Goal: Task Accomplishment & Management: Complete application form

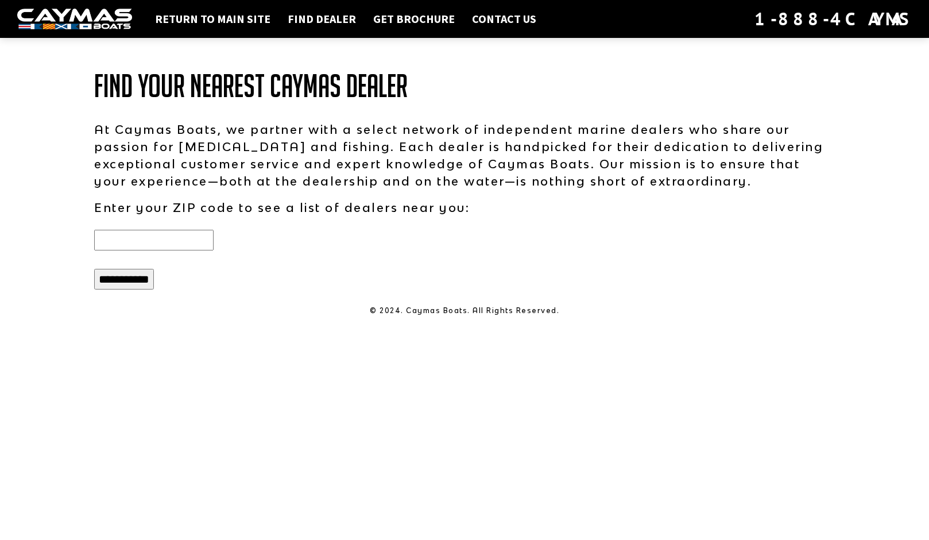
click at [154, 239] on input "text" at bounding box center [153, 240] width 119 height 21
type input "*****"
click at [141, 284] on input "**********" at bounding box center [124, 279] width 60 height 21
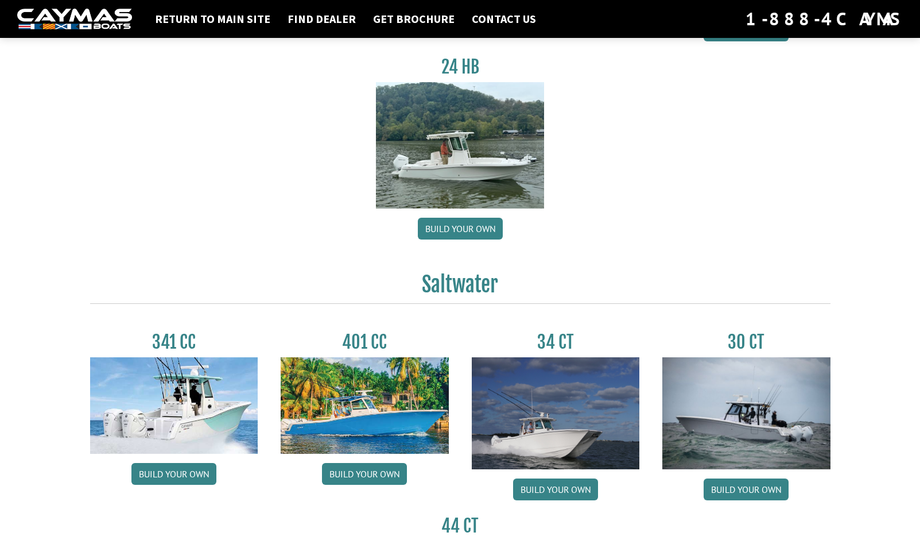
scroll to position [276, 0]
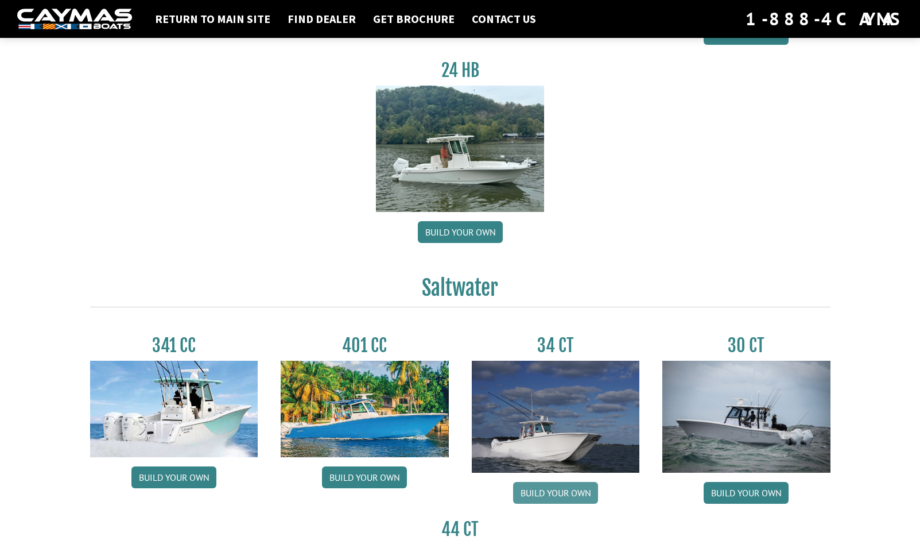
click at [556, 498] on link "Build your own" at bounding box center [555, 493] width 85 height 22
click at [750, 495] on link "Build your own" at bounding box center [746, 493] width 85 height 22
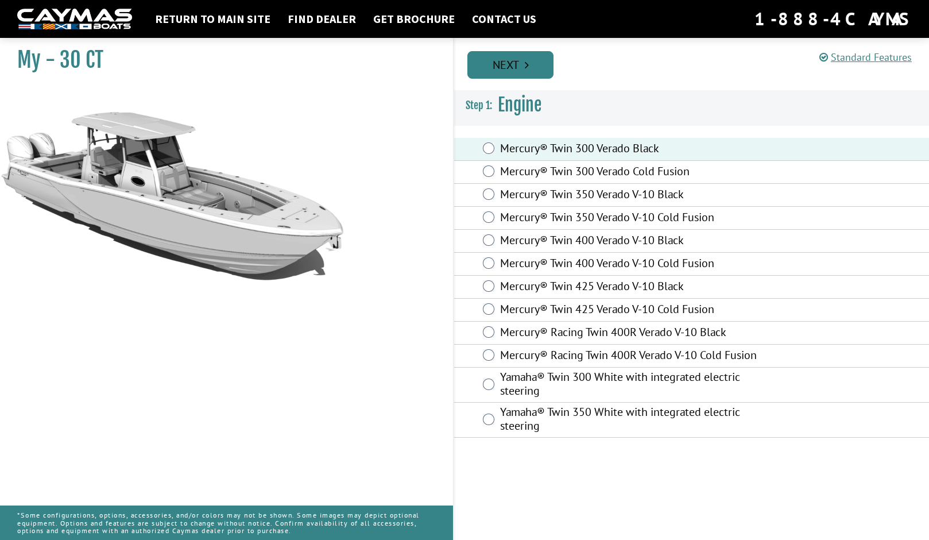
click at [509, 65] on link "Next" at bounding box center [510, 65] width 86 height 28
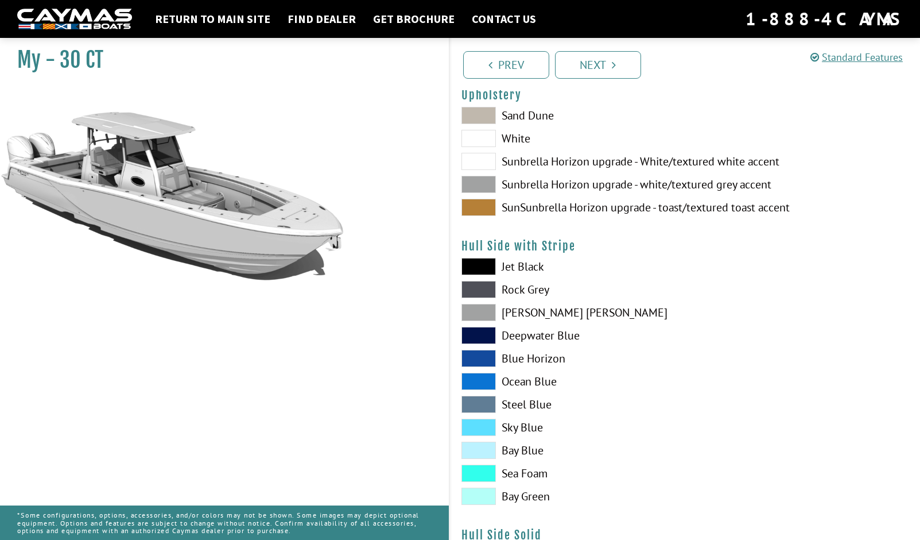
scroll to position [26, 0]
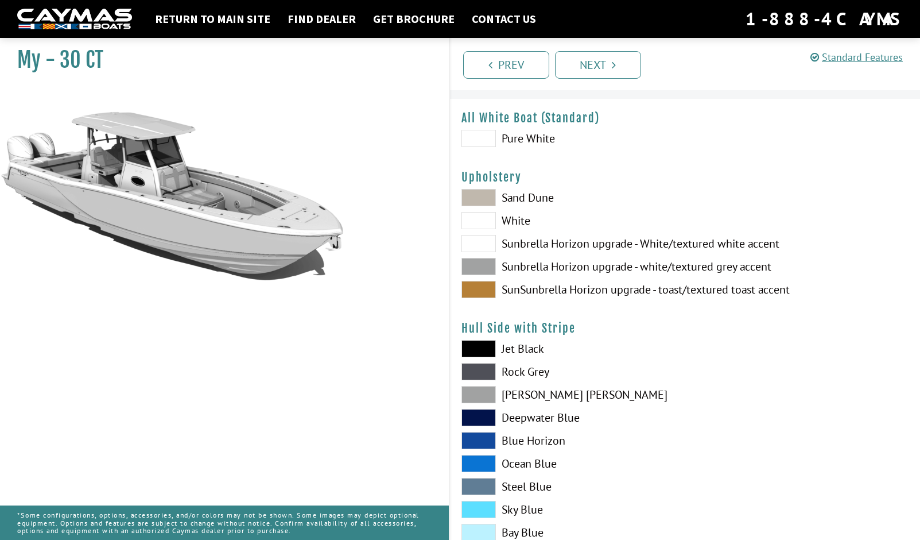
click at [481, 200] on span at bounding box center [478, 197] width 34 height 17
click at [488, 222] on span at bounding box center [478, 220] width 34 height 17
click at [485, 265] on span at bounding box center [478, 266] width 34 height 17
click at [484, 219] on span at bounding box center [478, 220] width 34 height 17
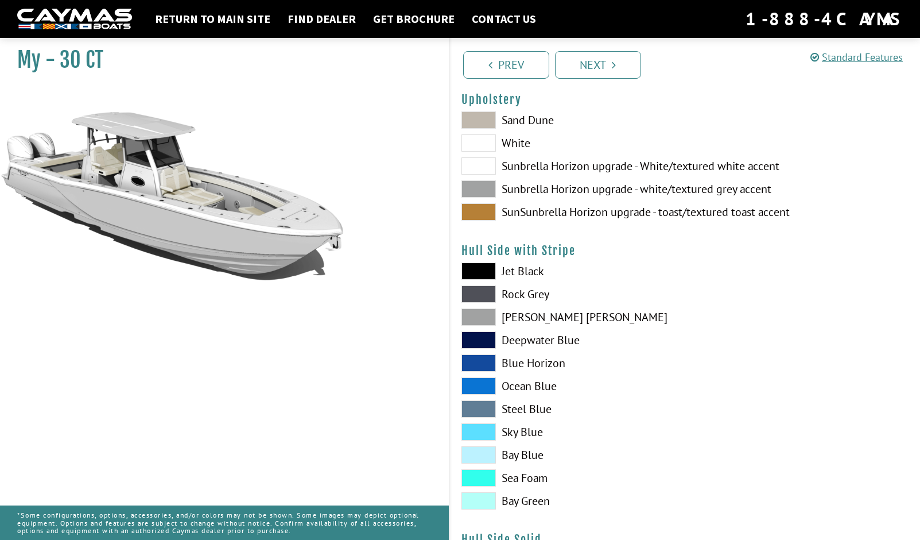
scroll to position [104, 0]
click at [487, 453] on span at bounding box center [478, 453] width 34 height 17
click at [482, 358] on span at bounding box center [478, 362] width 34 height 17
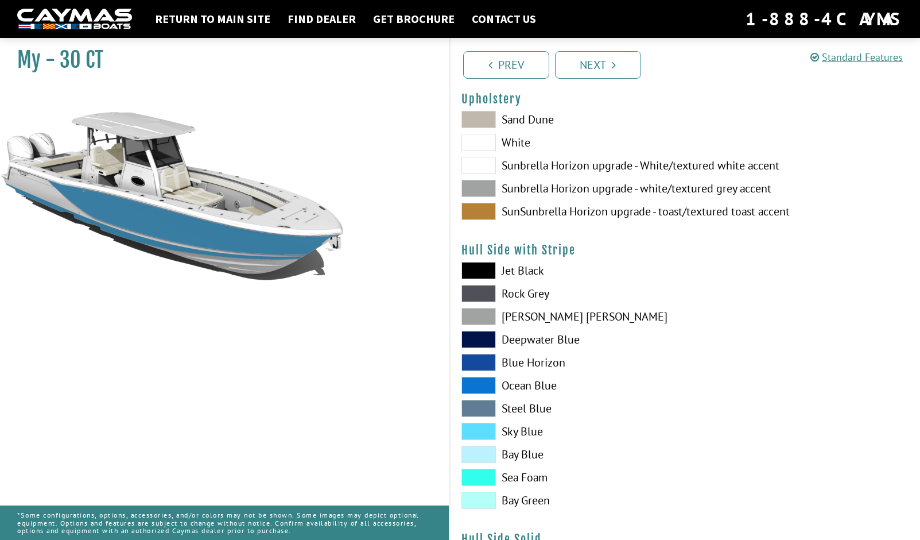
click at [482, 389] on span at bounding box center [478, 385] width 34 height 17
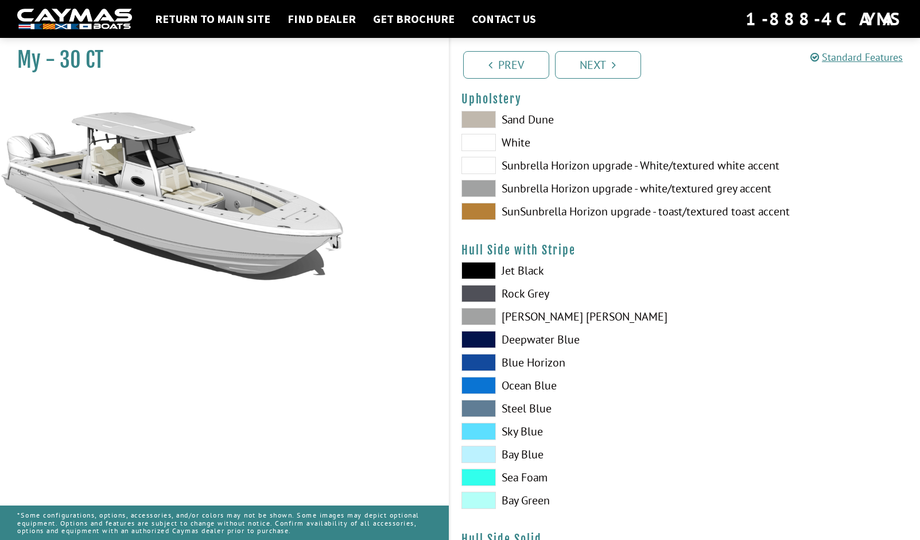
click at [483, 313] on span at bounding box center [478, 316] width 34 height 17
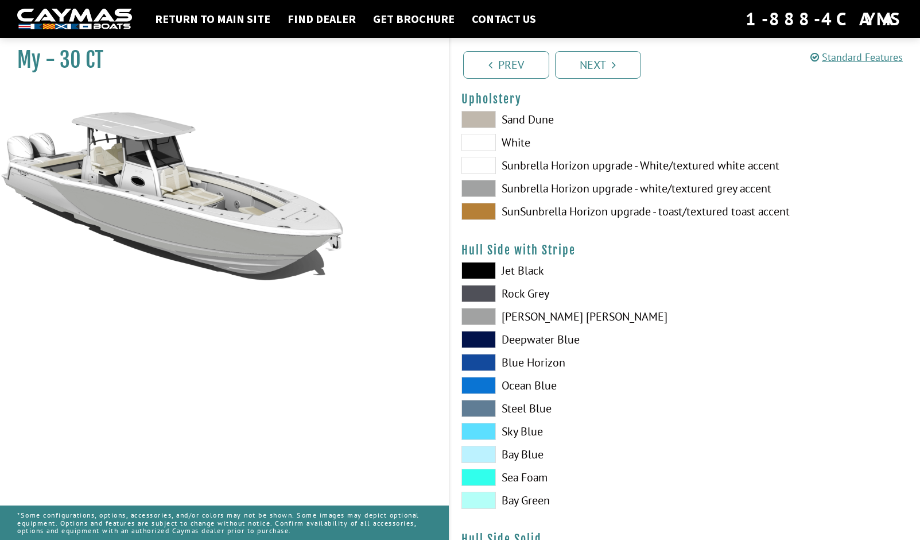
click at [484, 411] on span at bounding box center [478, 407] width 34 height 17
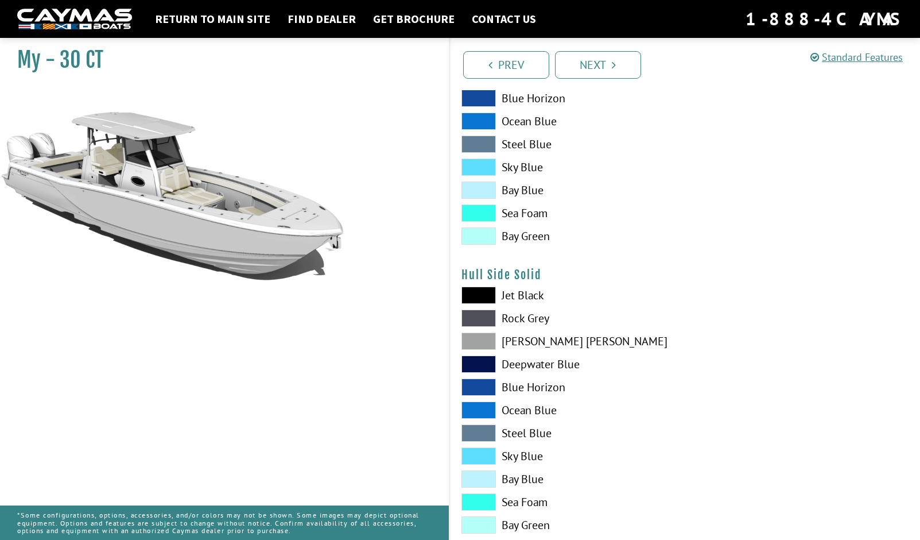
scroll to position [371, 0]
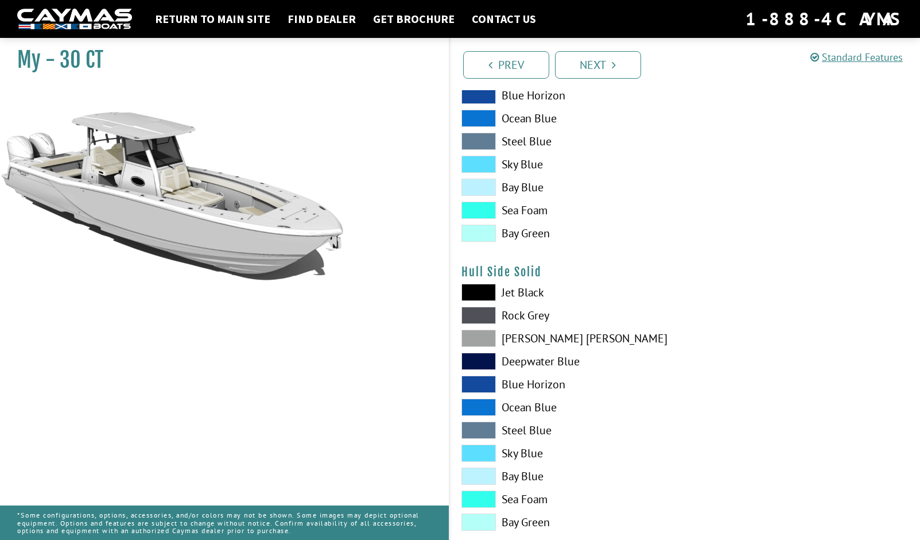
click at [482, 476] on span at bounding box center [478, 475] width 34 height 17
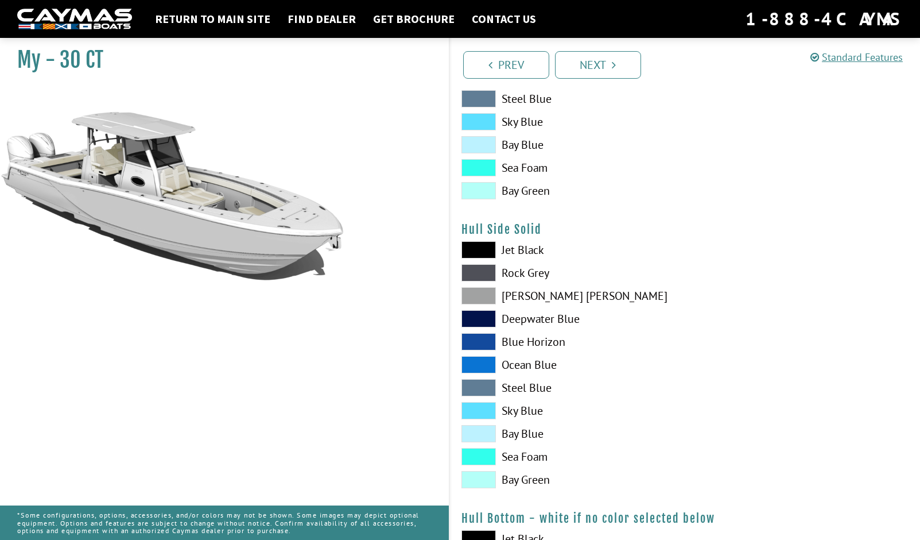
scroll to position [422, 0]
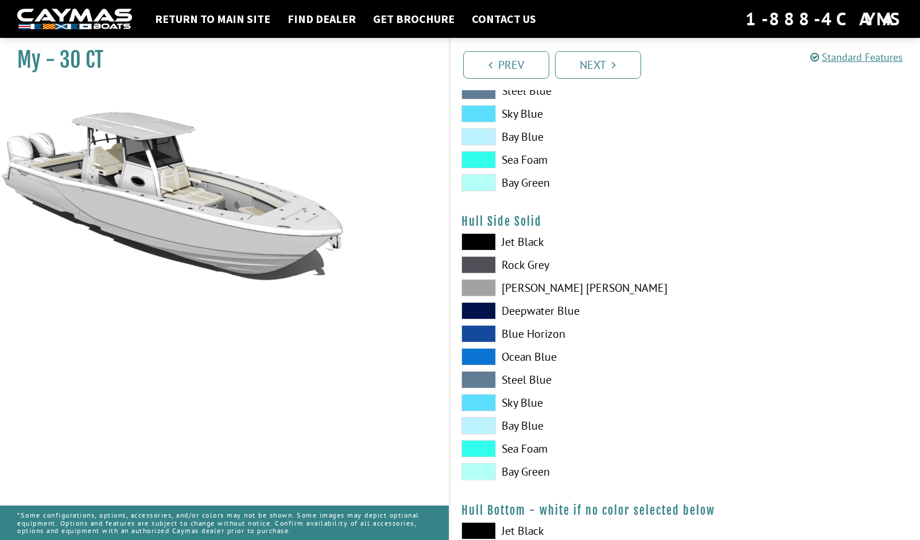
click at [487, 239] on span at bounding box center [478, 241] width 34 height 17
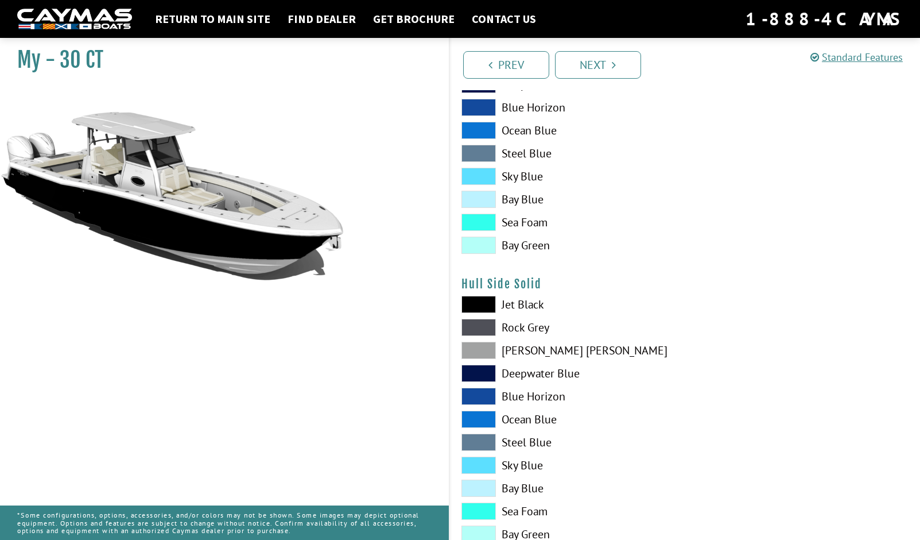
scroll to position [327, 0]
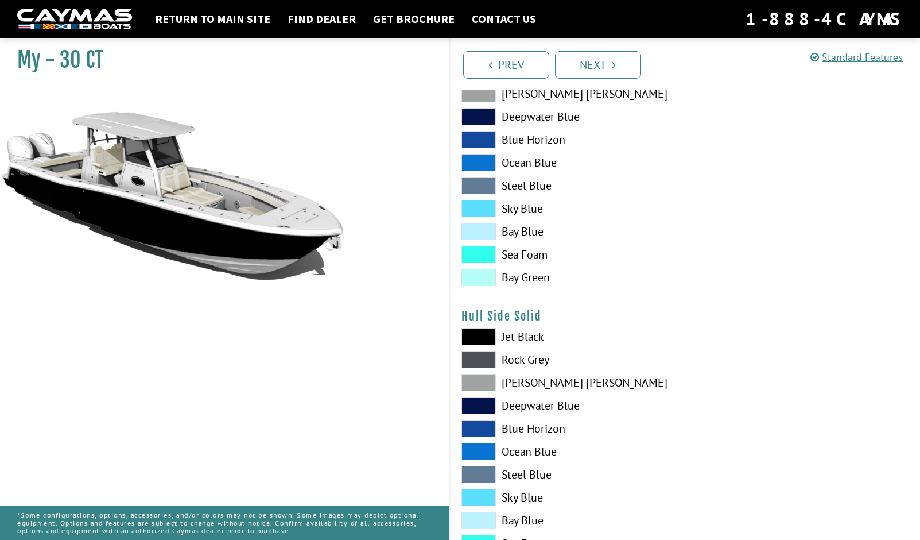
click at [478, 429] on span at bounding box center [478, 428] width 34 height 17
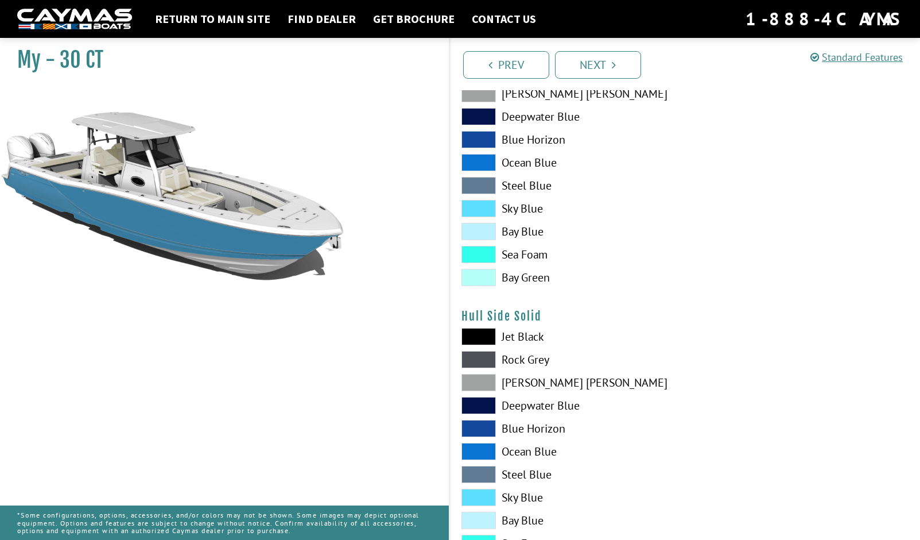
click at [488, 449] on span at bounding box center [478, 451] width 34 height 17
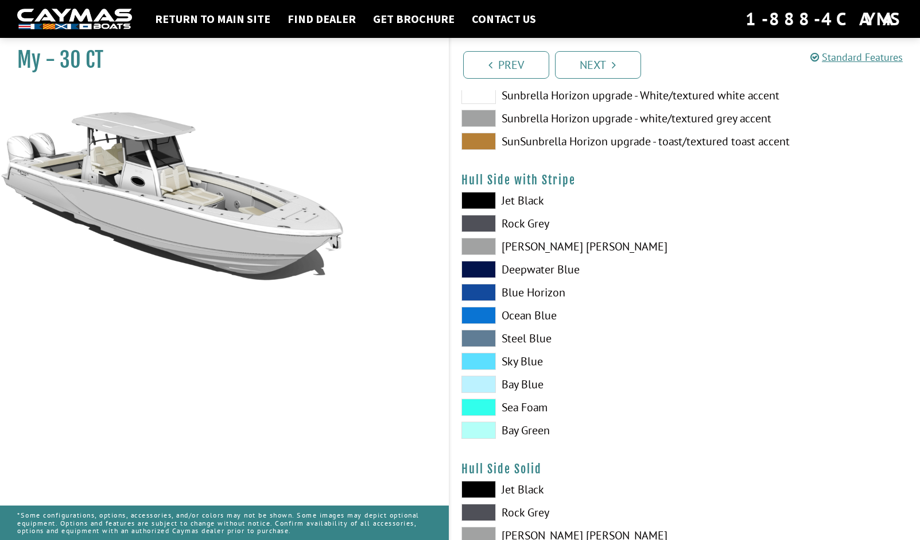
scroll to position [173, 0]
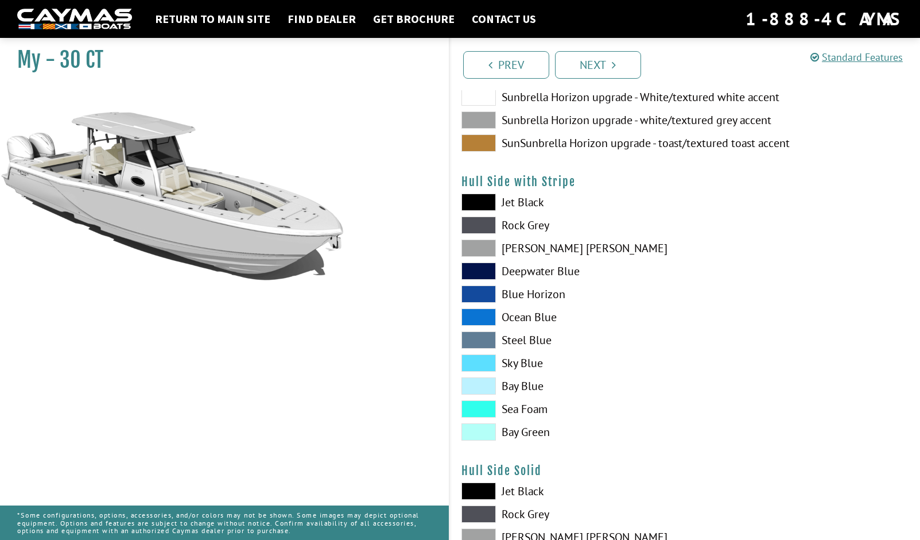
click at [485, 318] on span at bounding box center [478, 316] width 34 height 17
click at [478, 290] on span at bounding box center [478, 293] width 34 height 17
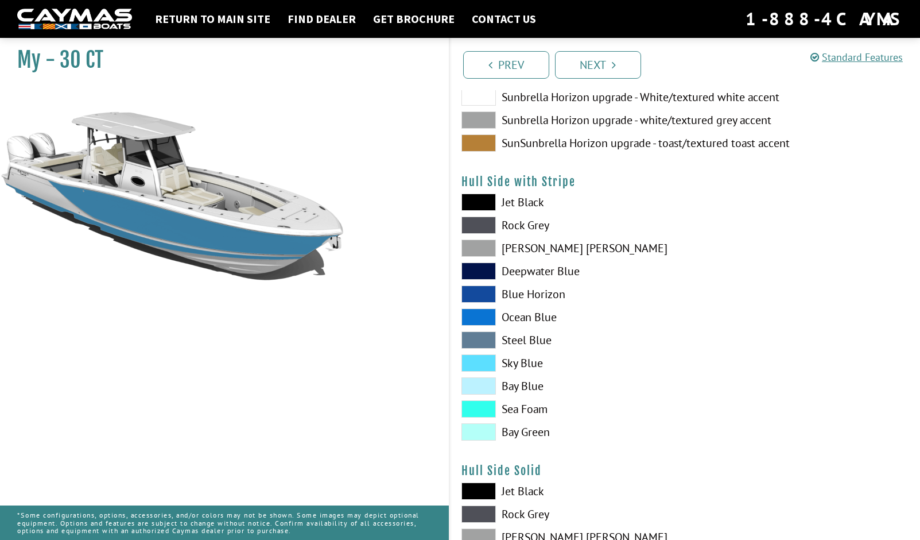
click at [483, 322] on span at bounding box center [478, 316] width 34 height 17
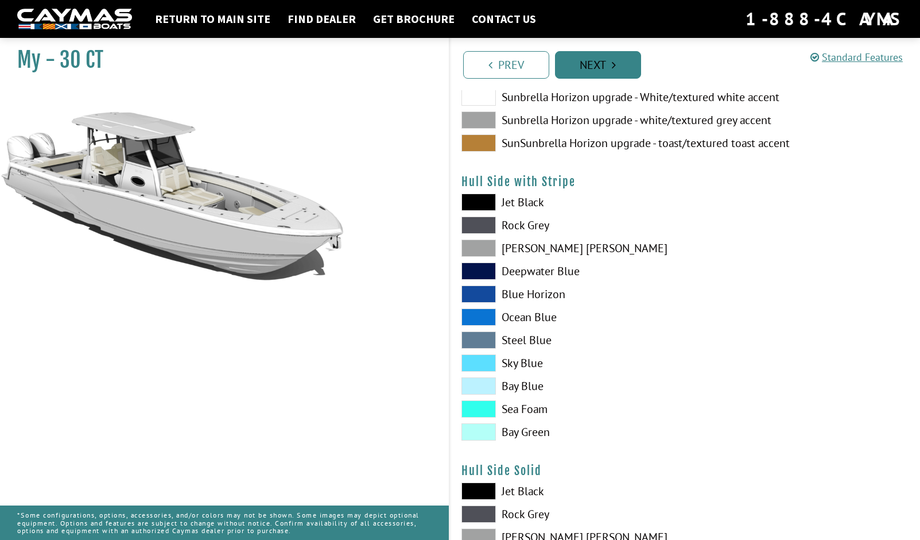
click at [594, 67] on link "Next" at bounding box center [598, 65] width 86 height 28
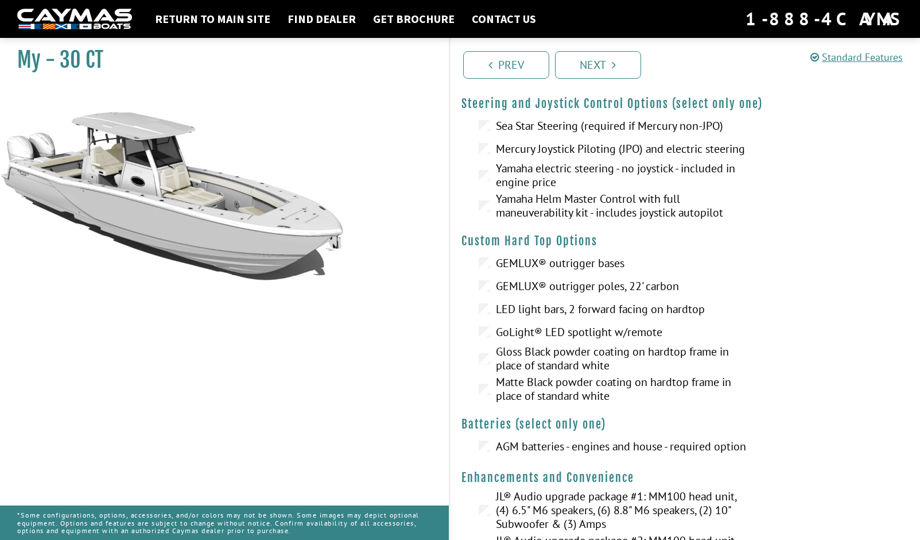
scroll to position [0, 0]
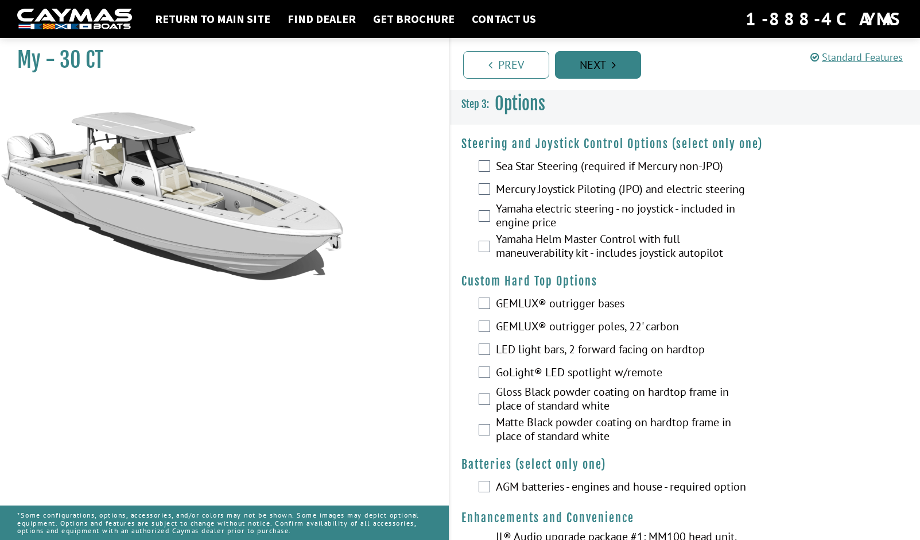
click at [614, 64] on icon "Pagination" at bounding box center [614, 64] width 4 height 11
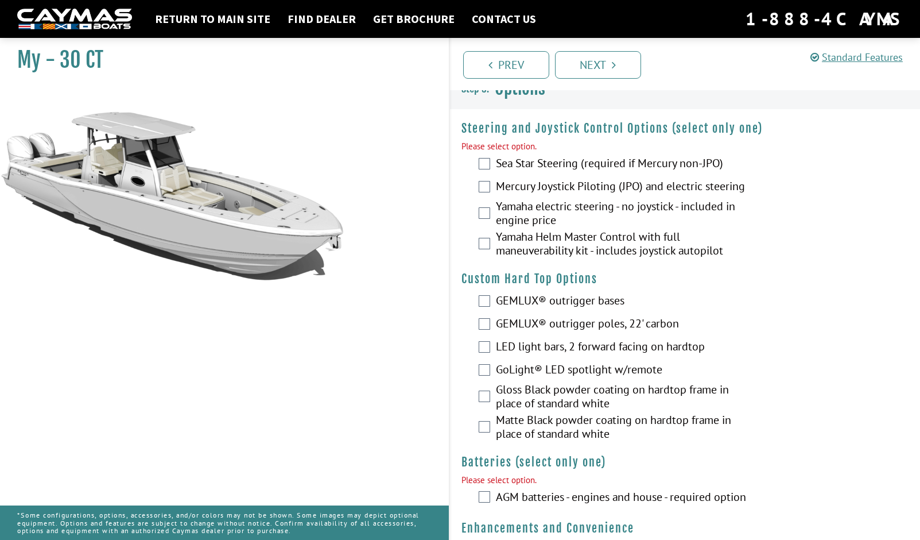
scroll to position [41, 0]
